Goal: Navigation & Orientation: Find specific page/section

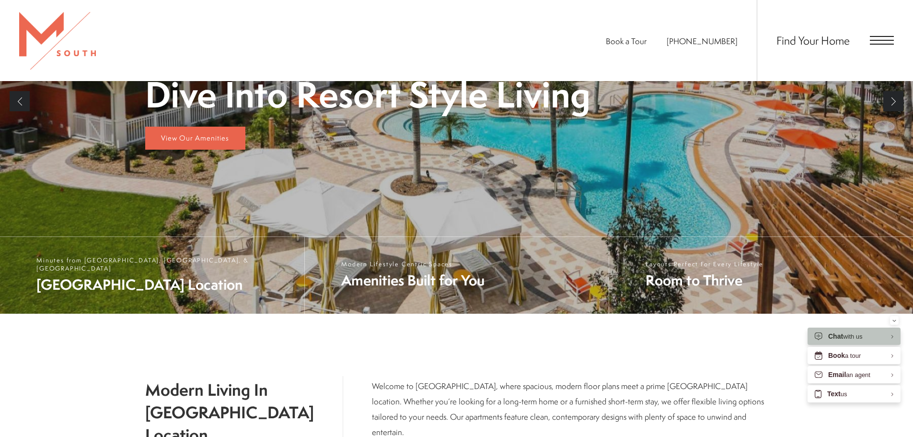
scroll to position [240, 0]
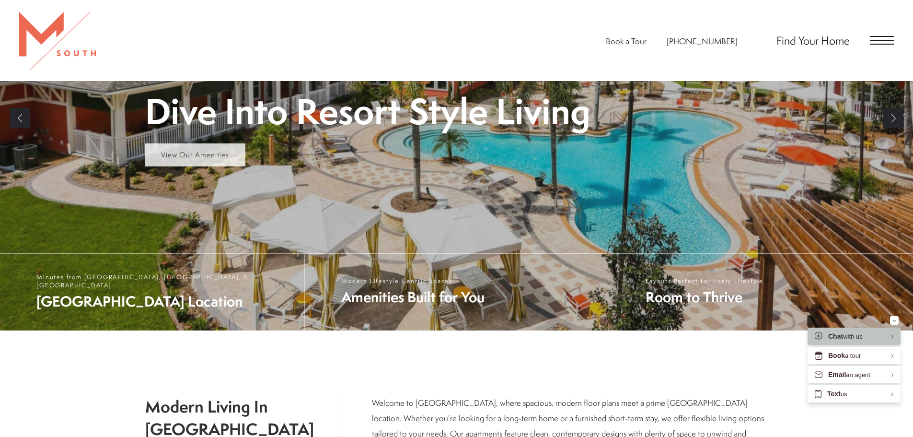
click at [179, 155] on span "View Our Amenities" at bounding box center [195, 155] width 68 height 10
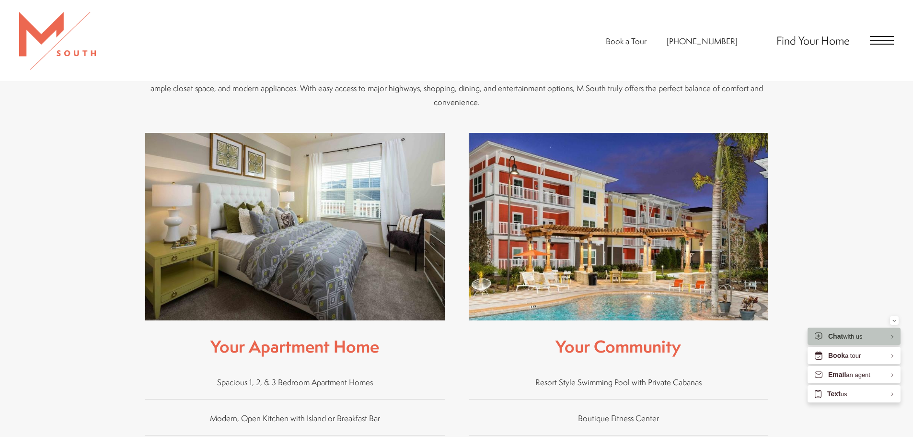
scroll to position [431, 0]
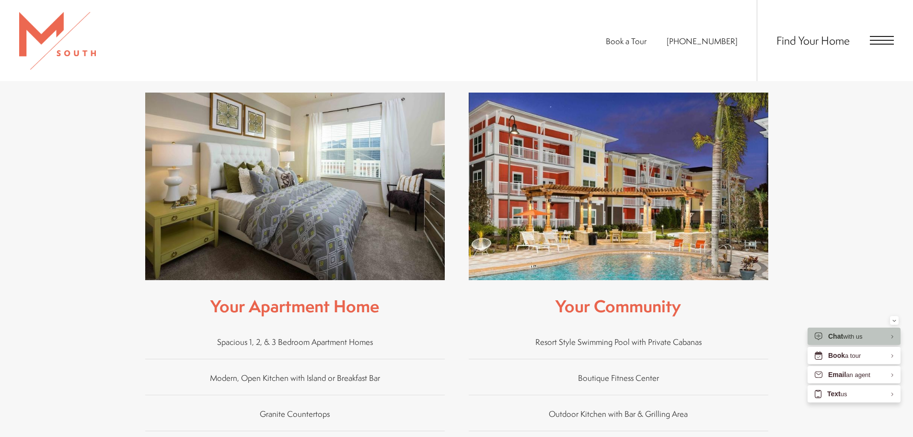
click at [635, 173] on img at bounding box center [619, 186] width 300 height 187
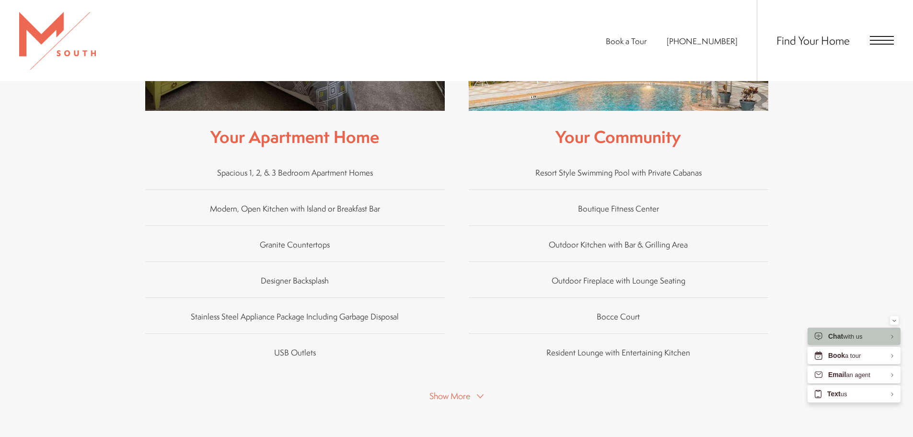
scroll to position [527, 0]
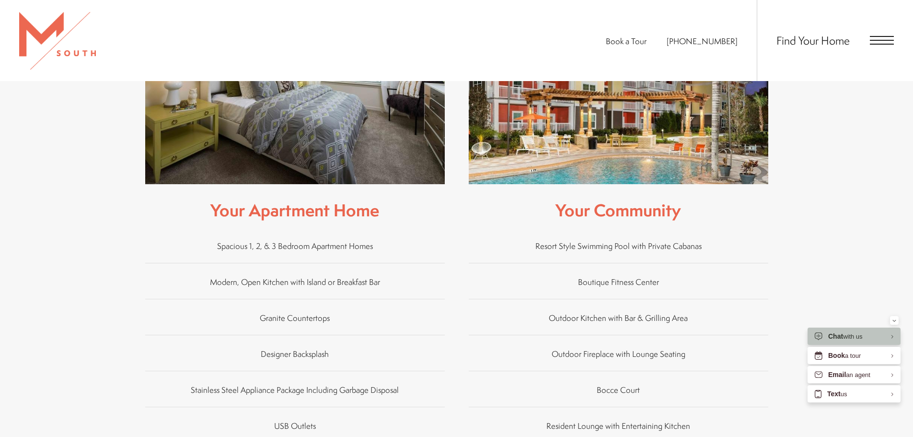
click at [616, 202] on h2 "Your Community" at bounding box center [619, 205] width 300 height 43
click at [617, 136] on img at bounding box center [619, 90] width 300 height 187
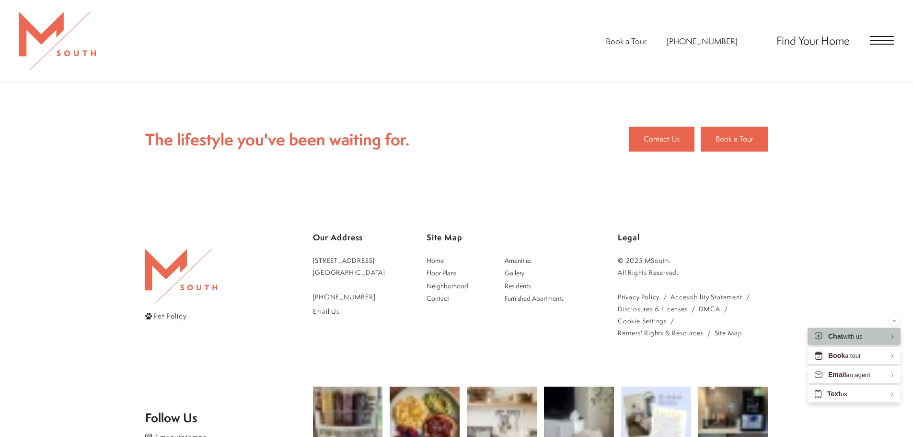
scroll to position [959, 0]
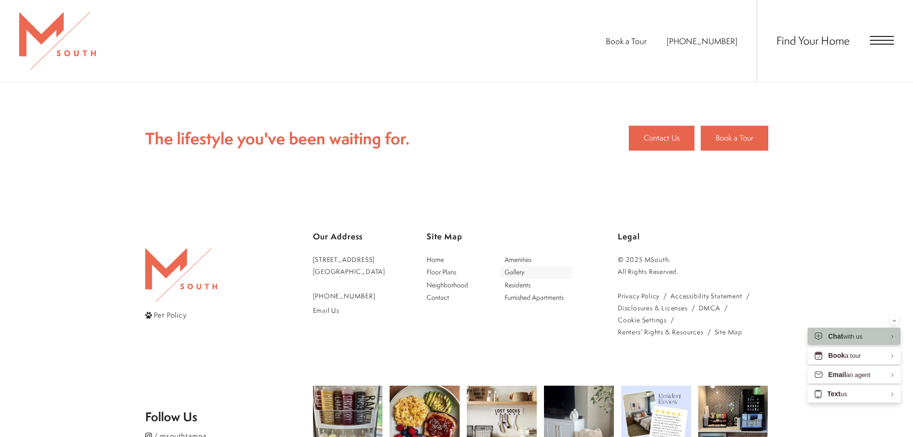
click at [524, 267] on span "Gallery" at bounding box center [515, 271] width 20 height 9
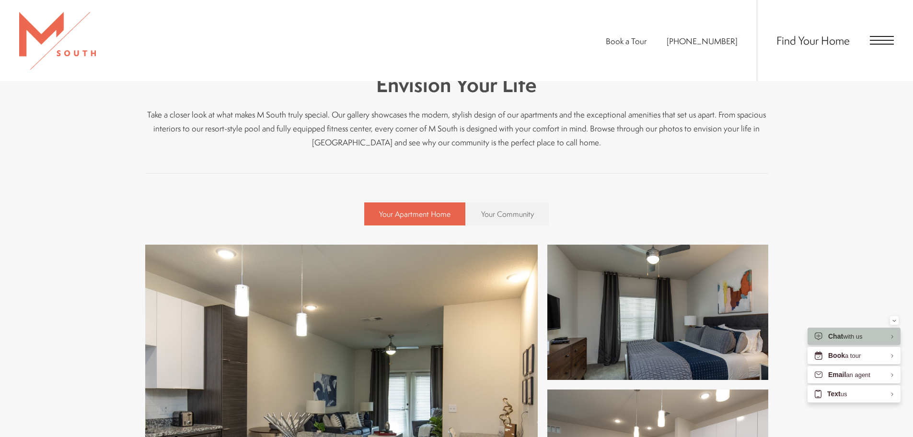
scroll to position [336, 0]
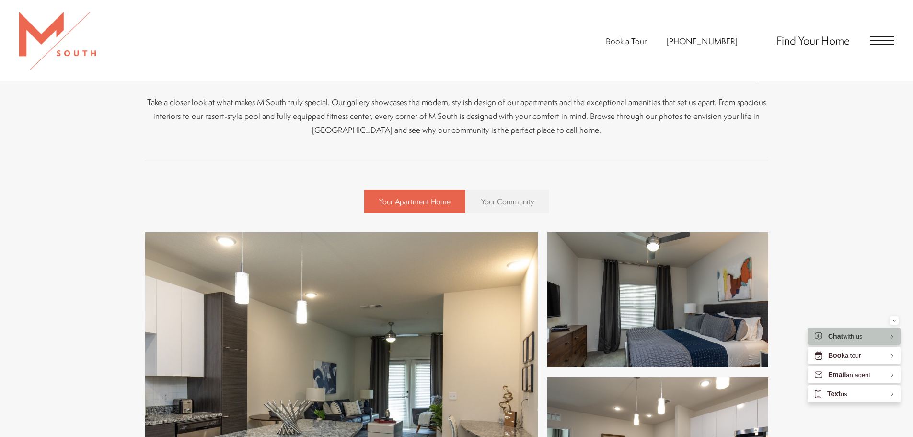
click at [518, 200] on span "Your Community" at bounding box center [507, 201] width 53 height 11
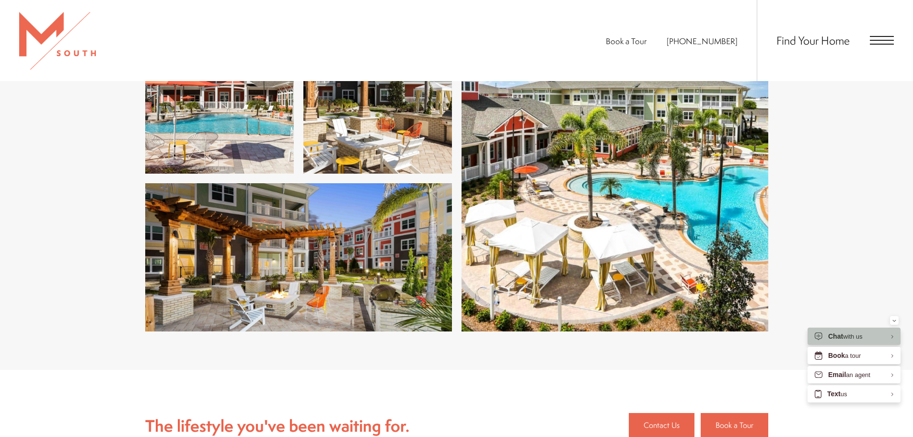
scroll to position [3883, 0]
